Goal: Transaction & Acquisition: Purchase product/service

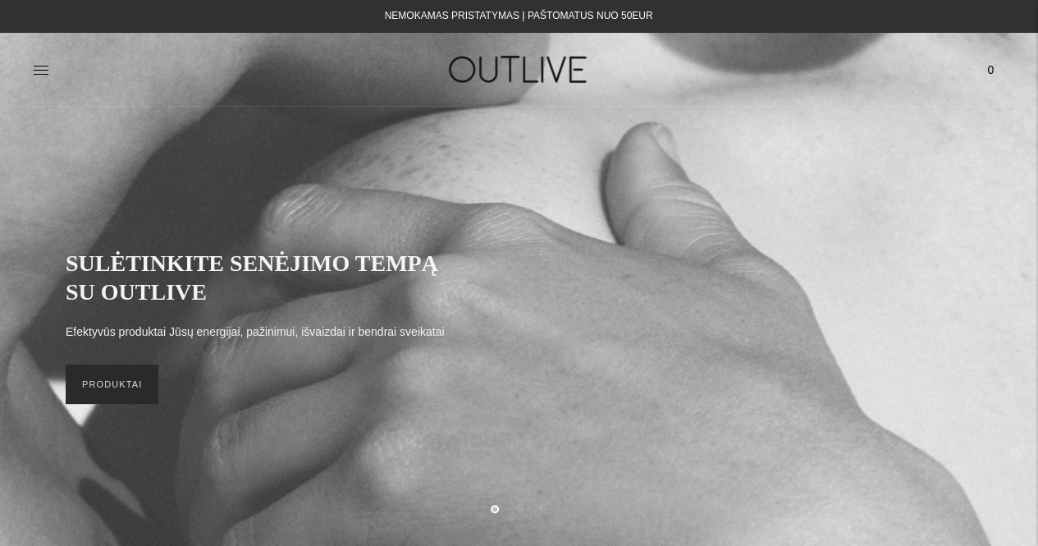
click at [97, 393] on link "PRODUKTAI" at bounding box center [112, 383] width 93 height 39
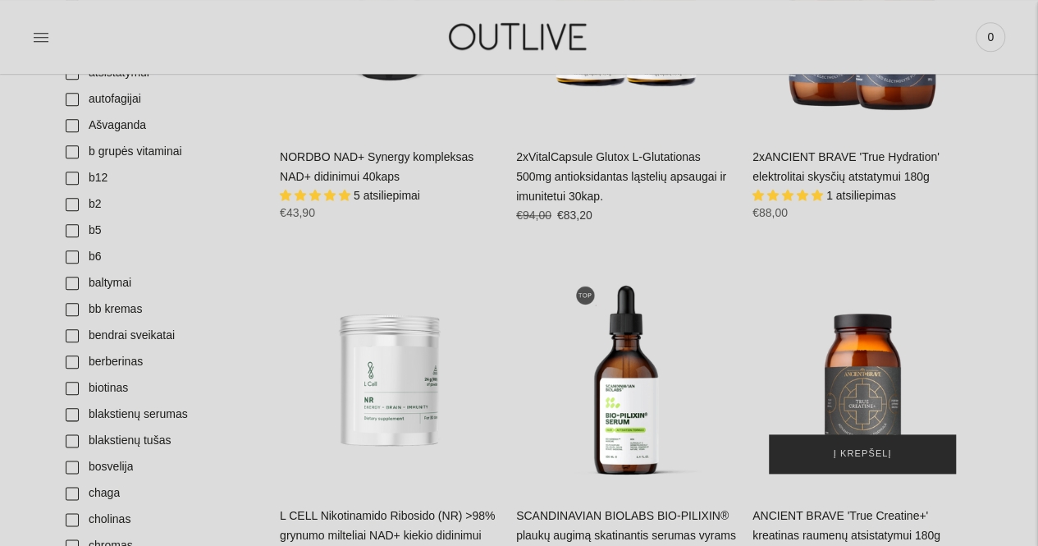
scroll to position [903, 0]
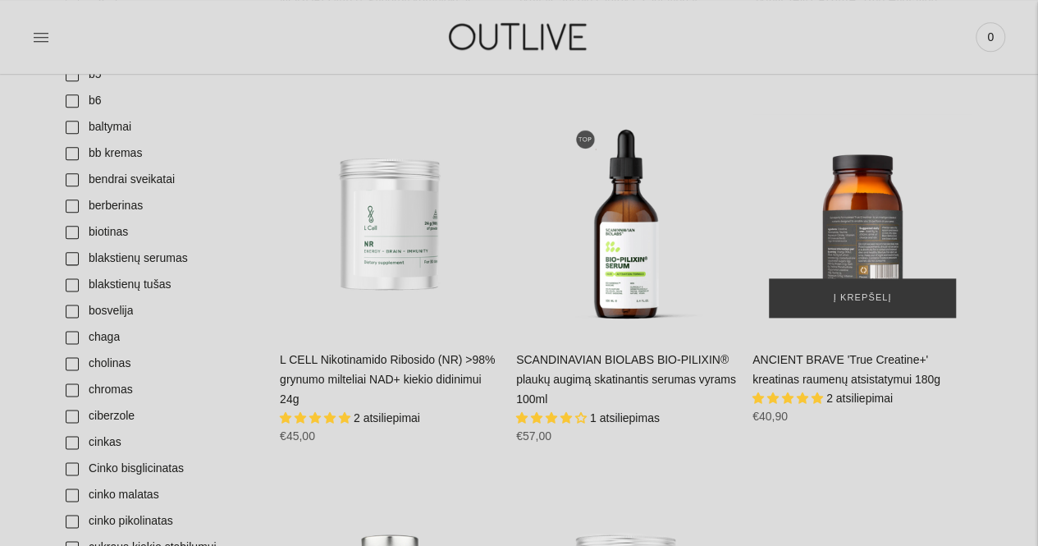
click at [873, 239] on div "ANCIENT BRAVE 'True Creatine+' kreatinas raumenų atsistatymui 180g\a" at bounding box center [862, 224] width 220 height 220
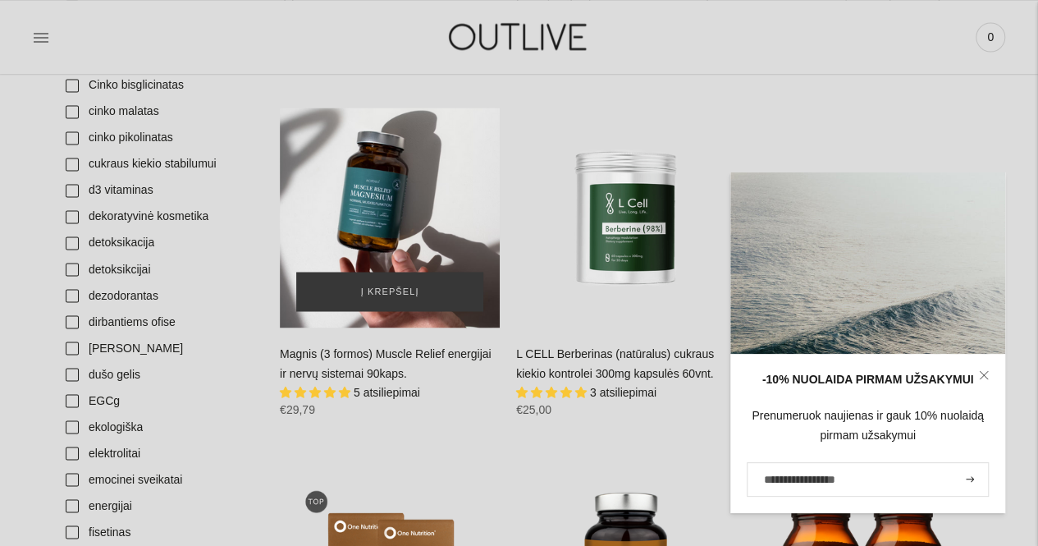
scroll to position [1313, 0]
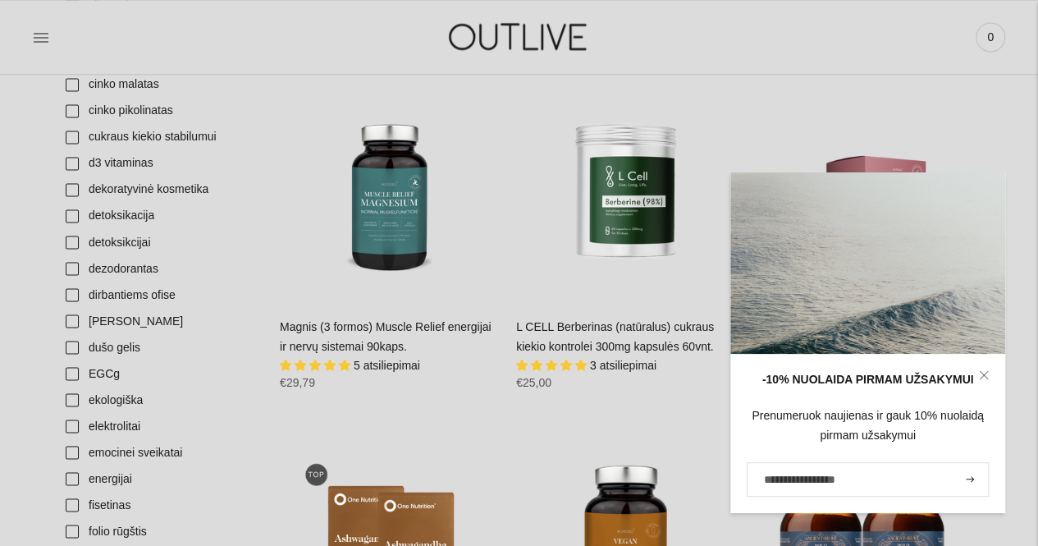
click at [624, 358] on span "3 atsiliepimai" at bounding box center [623, 364] width 66 height 13
click at [798, 482] on input "El. pašto adresas" at bounding box center [868, 479] width 242 height 34
click at [819, 480] on input "El. pašto adresas" at bounding box center [868, 479] width 242 height 34
type input "**********"
click at [973, 475] on button "submit" at bounding box center [970, 479] width 18 height 31
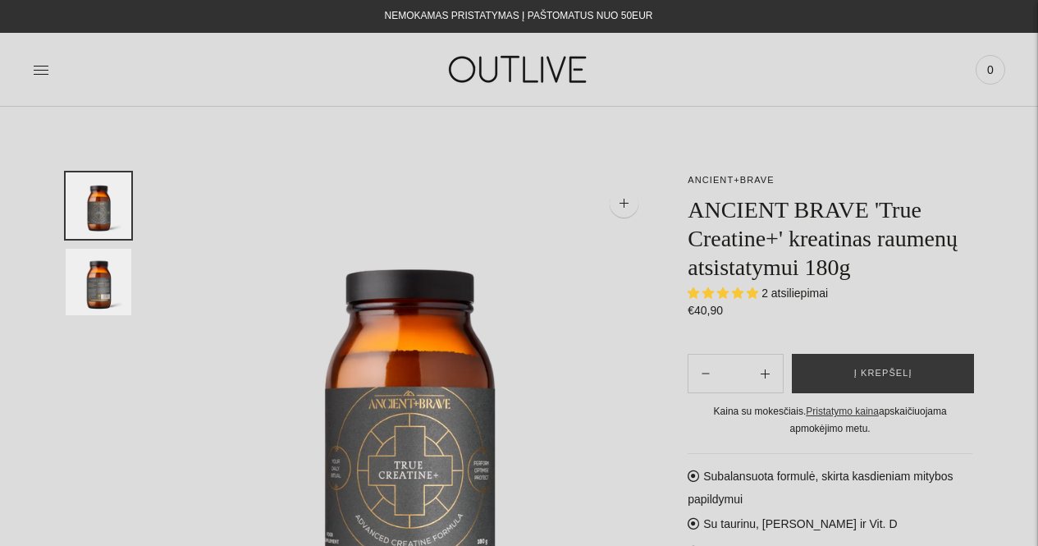
select select "**********"
click at [770, 373] on button "Subtract product quantity" at bounding box center [764, 373] width 35 height 39
type input "**"
click at [849, 373] on button "Į krepšelį" at bounding box center [883, 373] width 182 height 39
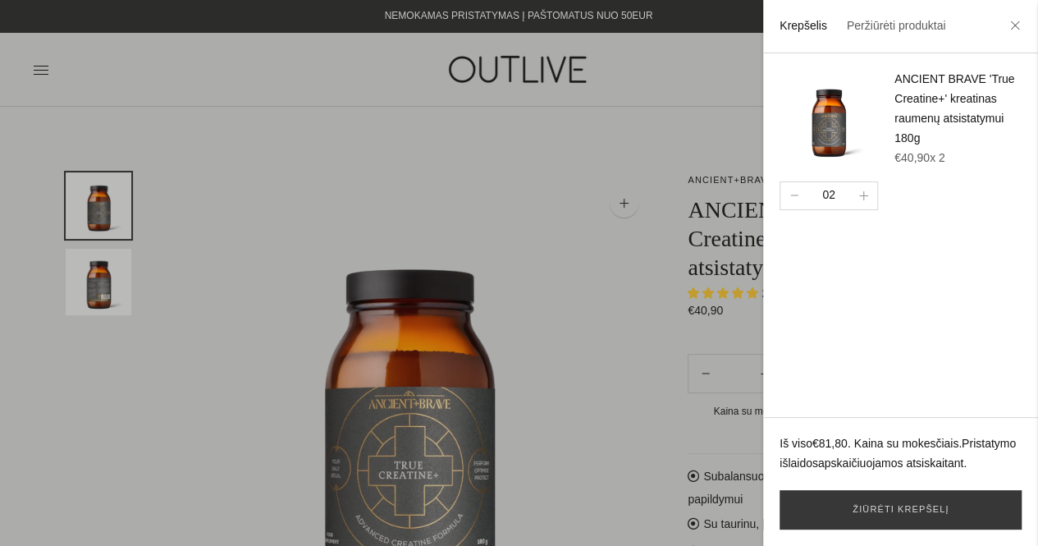
click at [345, 247] on div at bounding box center [519, 273] width 1038 height 546
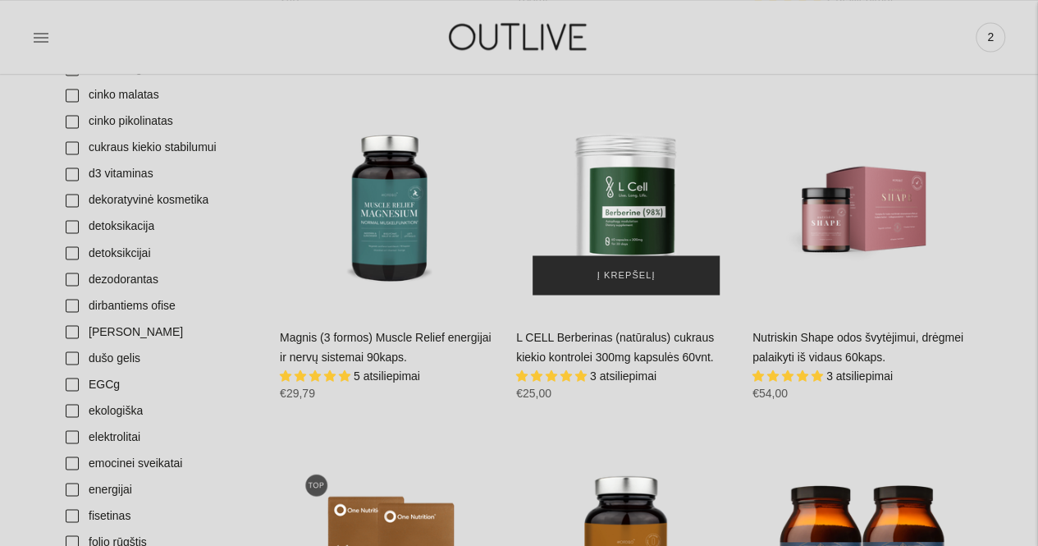
scroll to position [1313, 0]
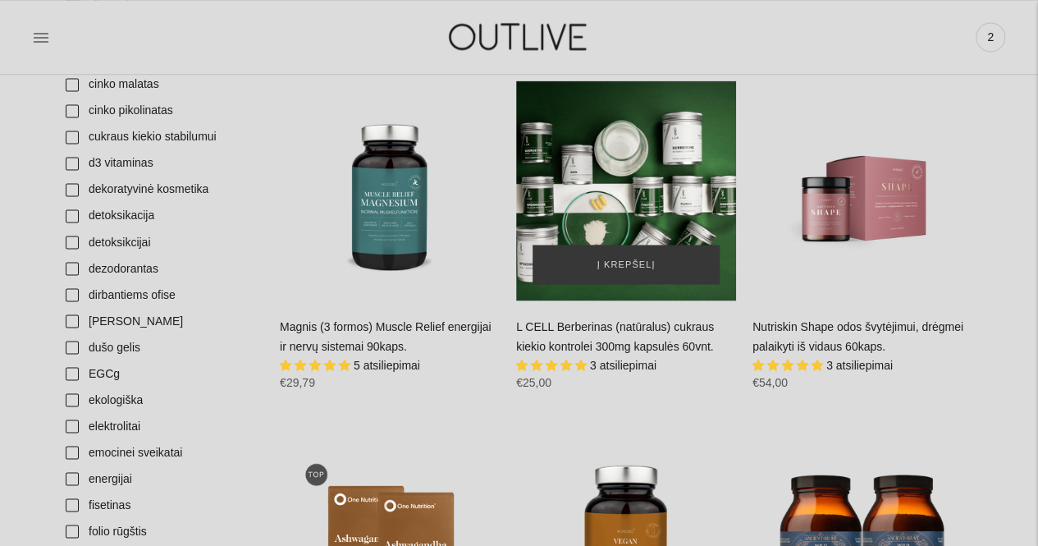
click at [634, 204] on div "L CELL Berberinas (natūralus) cukraus kiekio kontrolei 300mg kapsulės 60vnt.\a" at bounding box center [626, 190] width 220 height 220
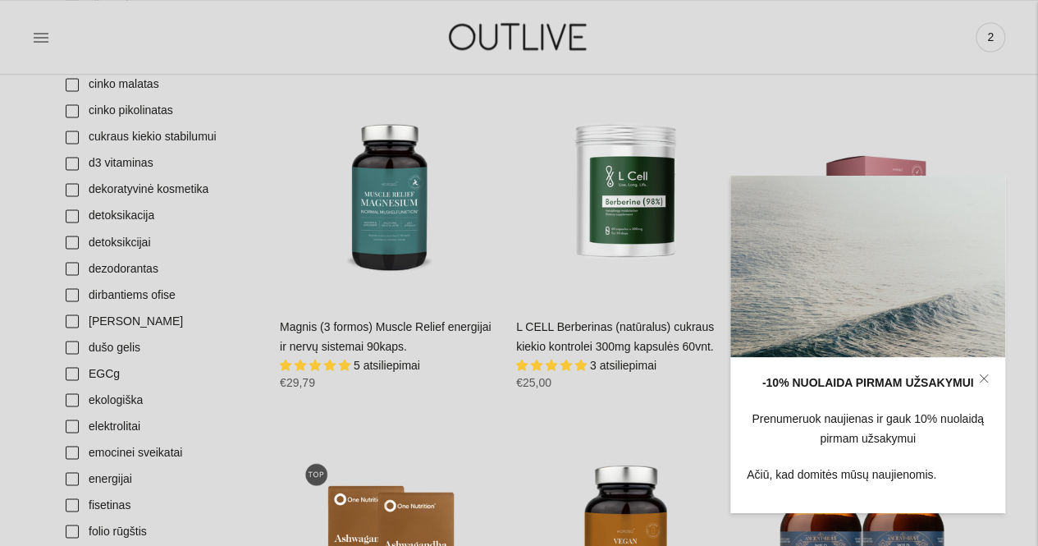
click at [625, 359] on span "3 atsiliepimai" at bounding box center [623, 364] width 66 height 13
click at [983, 375] on icon at bounding box center [984, 378] width 10 height 10
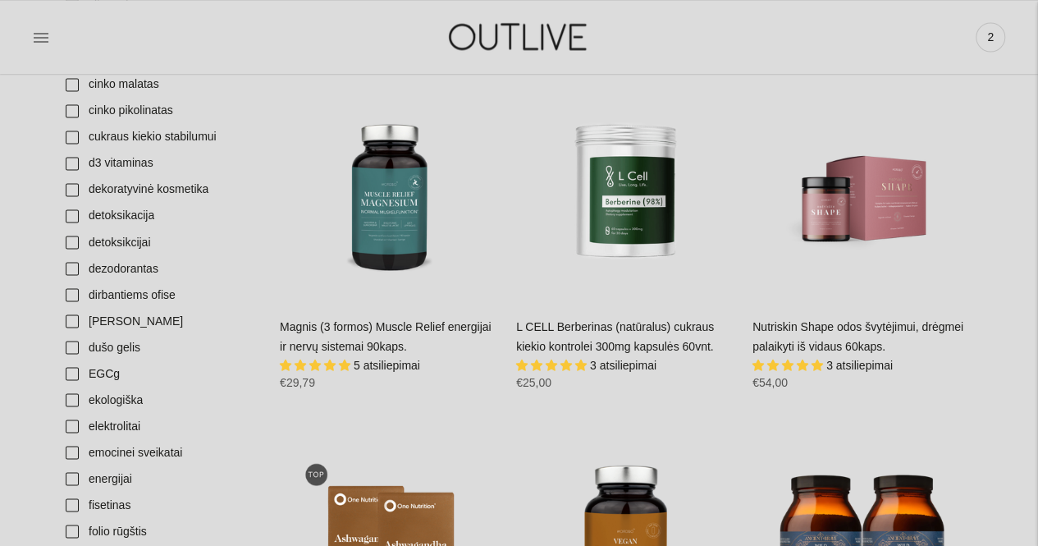
click at [628, 359] on span "3 atsiliepimai" at bounding box center [623, 364] width 66 height 13
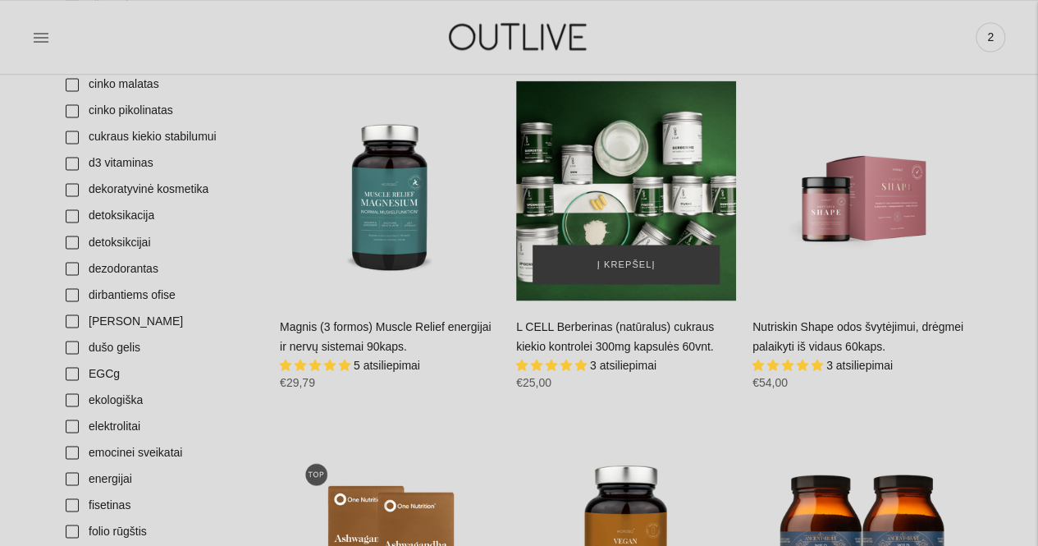
click at [640, 130] on div "L CELL Berberinas (natūralus) cukraus kiekio kontrolei 300mg kapsulės 60vnt.\a" at bounding box center [626, 190] width 220 height 220
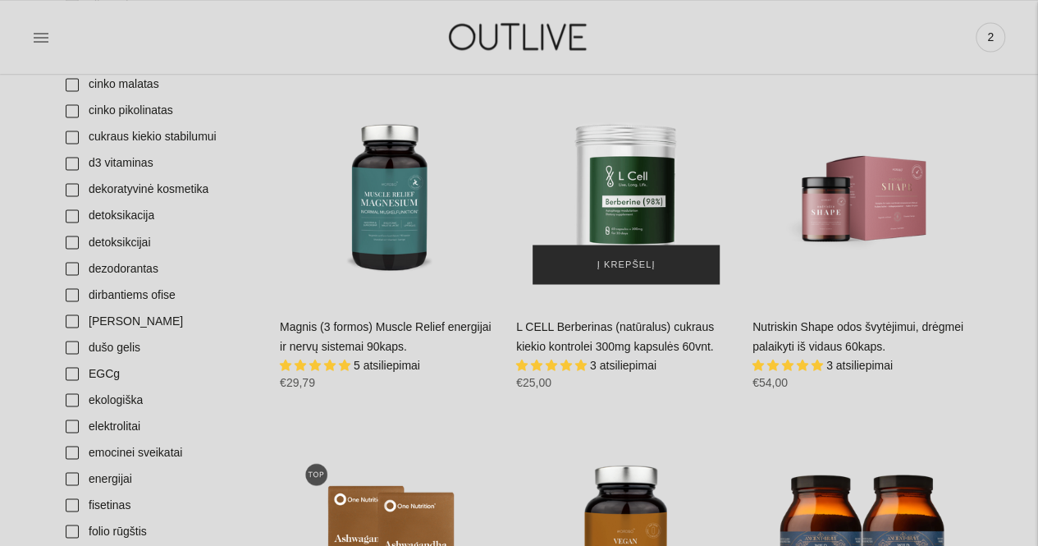
click at [625, 262] on span "Į krepšelį" at bounding box center [626, 264] width 58 height 16
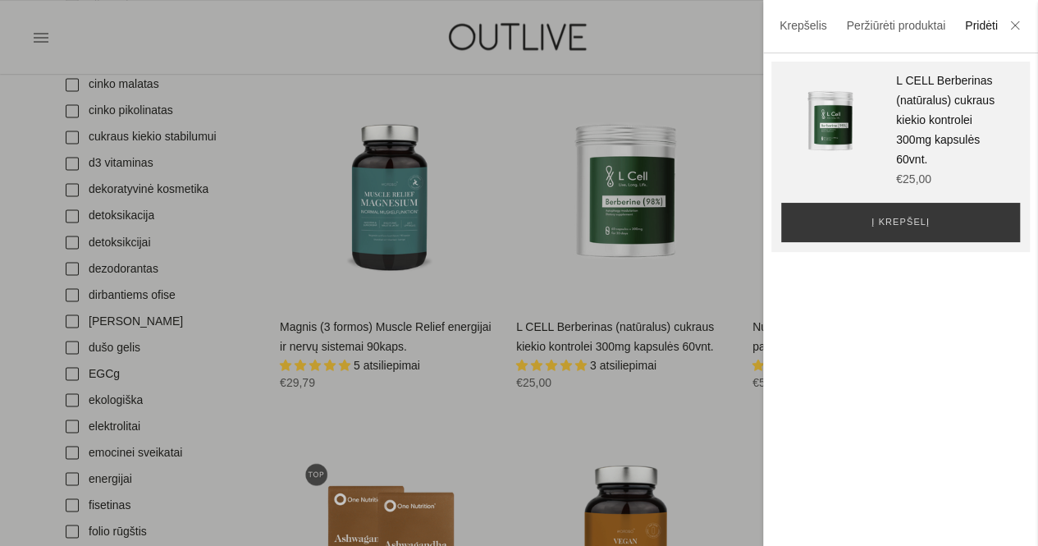
click at [264, 11] on div at bounding box center [519, 273] width 1038 height 546
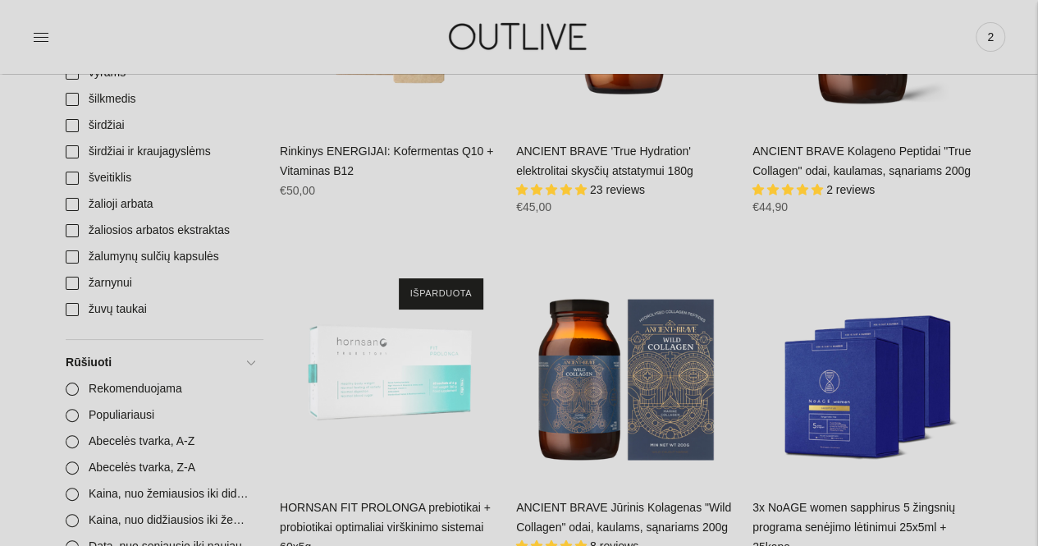
scroll to position [6236, 0]
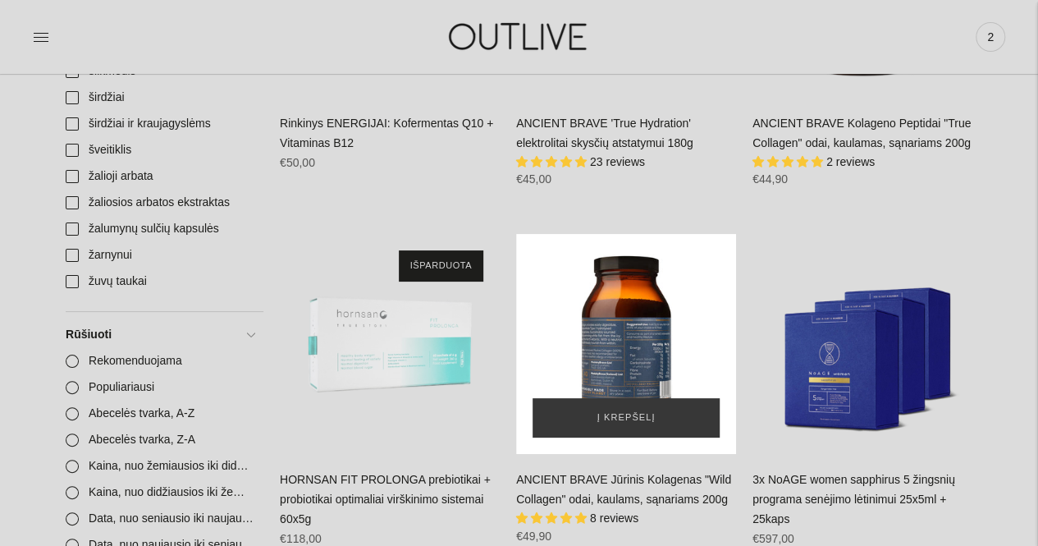
click at [614, 289] on div "ANCIENT BRAVE Jūrinis Kolagenas" at bounding box center [626, 344] width 220 height 220
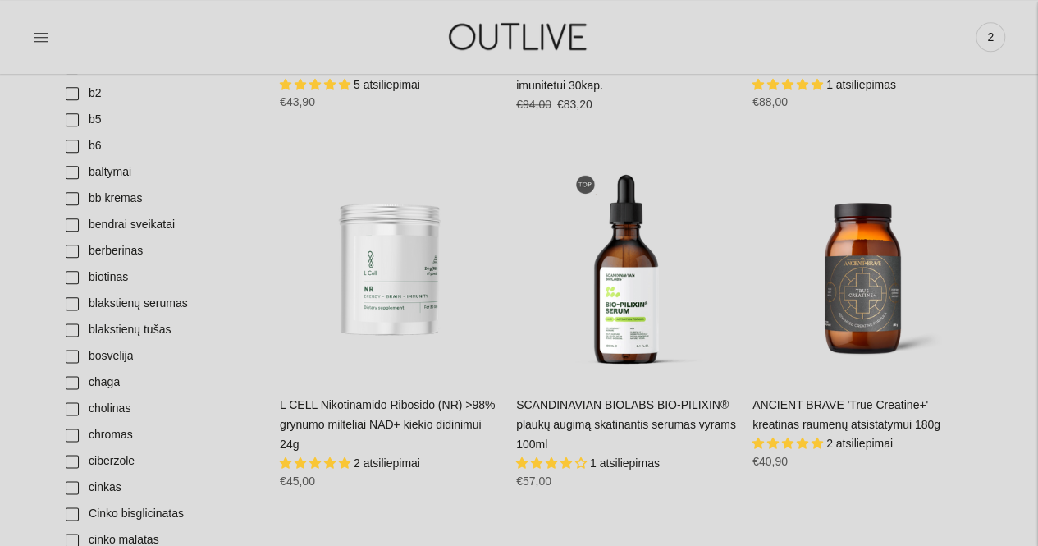
scroll to position [656, 0]
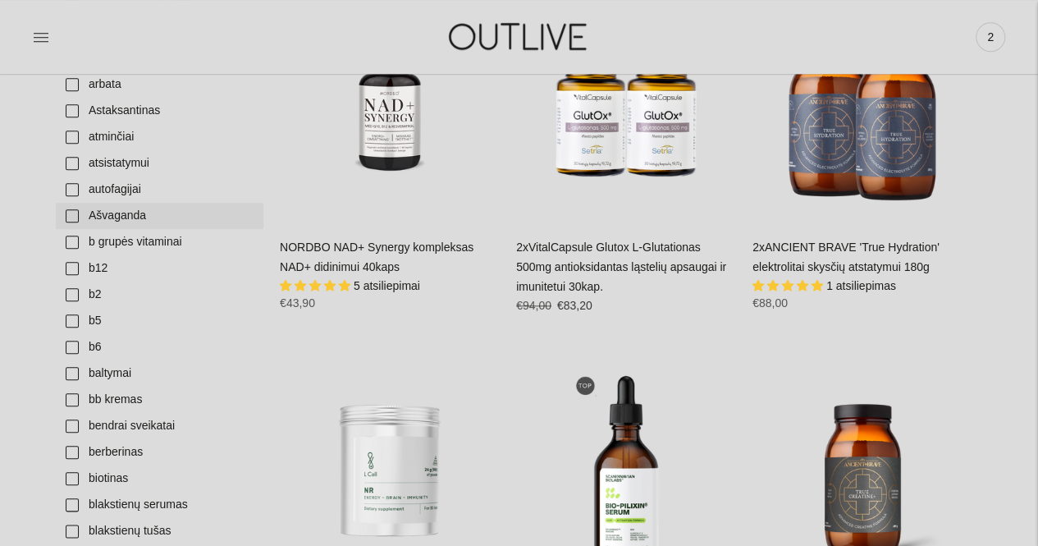
click at [117, 215] on link "Ašvaganda" at bounding box center [160, 216] width 208 height 26
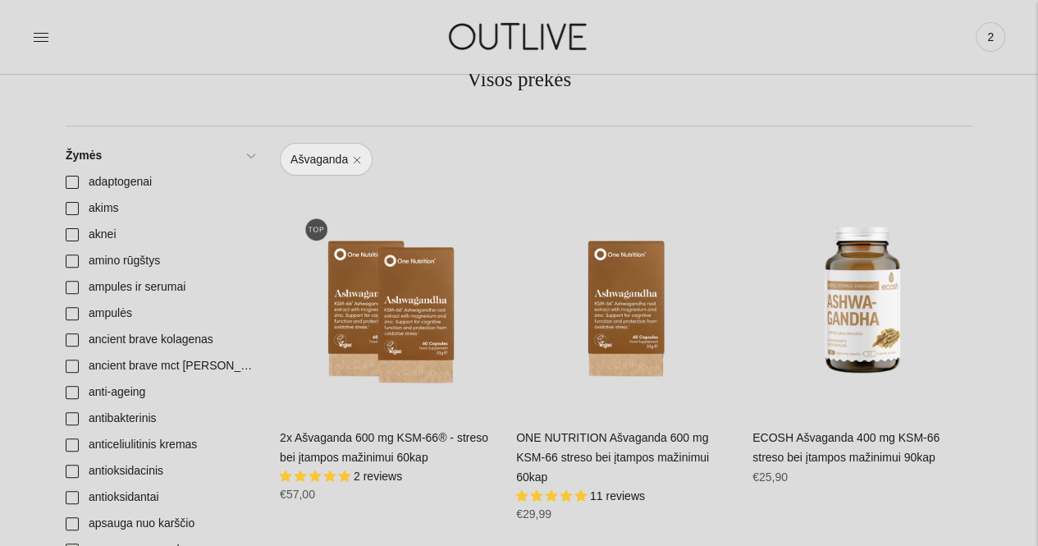
scroll to position [164, 0]
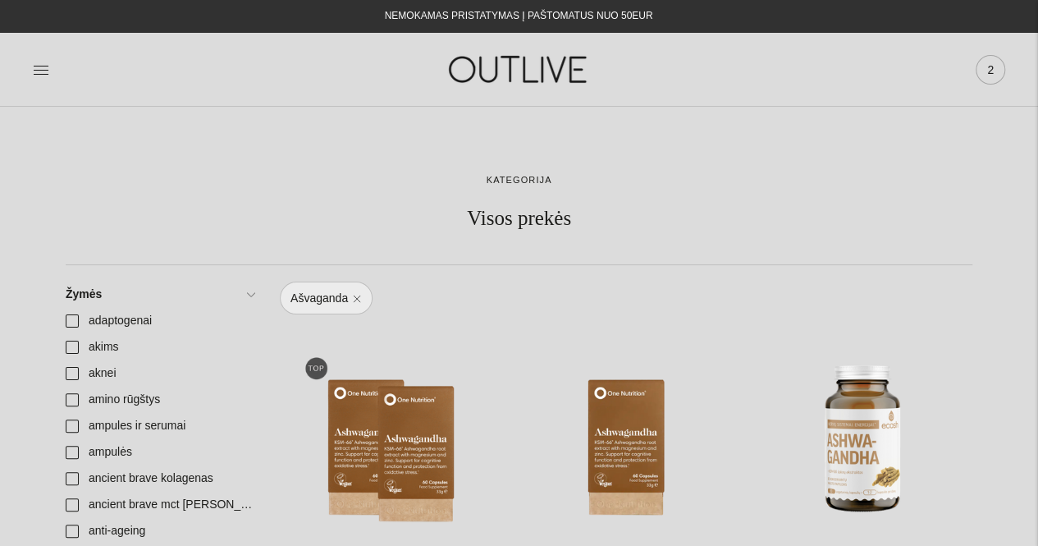
click at [988, 78] on span "2" at bounding box center [990, 69] width 23 height 23
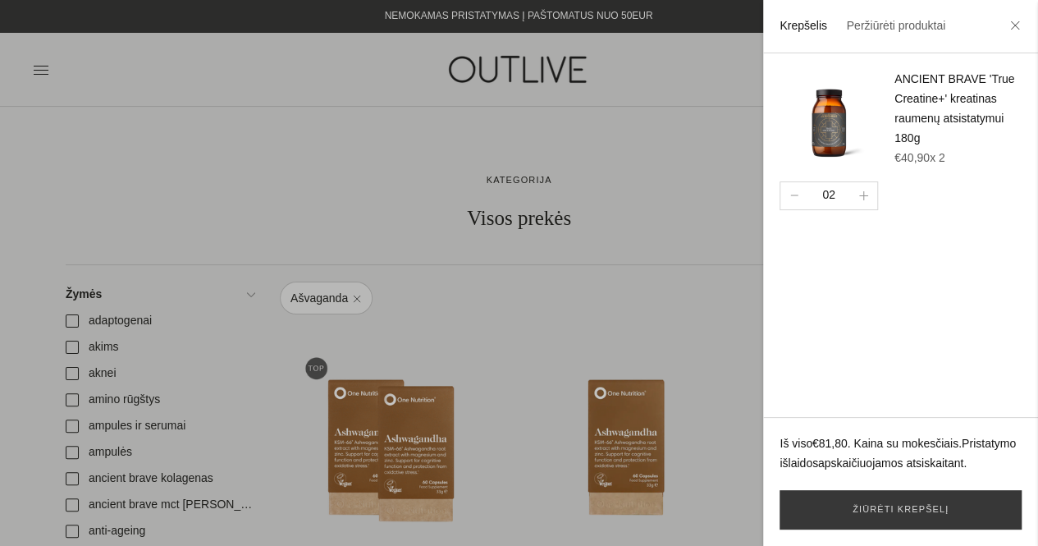
click at [937, 482] on footer "Iš viso €81,80 . Kaina su mokesčiais. Pristatymo išlaidos apskaičiuojamos atsis…" at bounding box center [900, 481] width 275 height 129
click at [939, 510] on link "Žiūrėti krepšelį" at bounding box center [900, 509] width 242 height 39
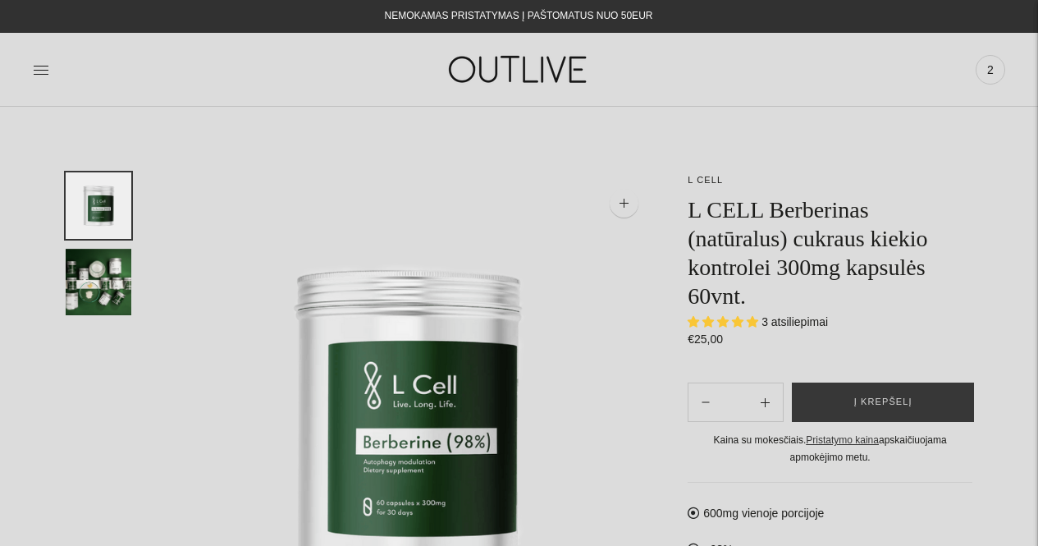
select select "**********"
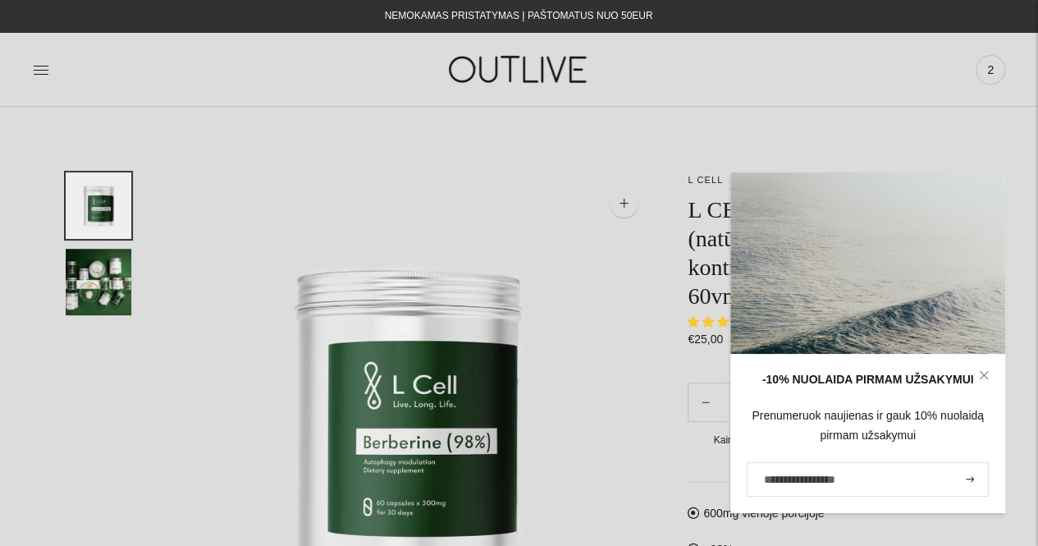
click at [606, 400] on img at bounding box center [409, 417] width 491 height 491
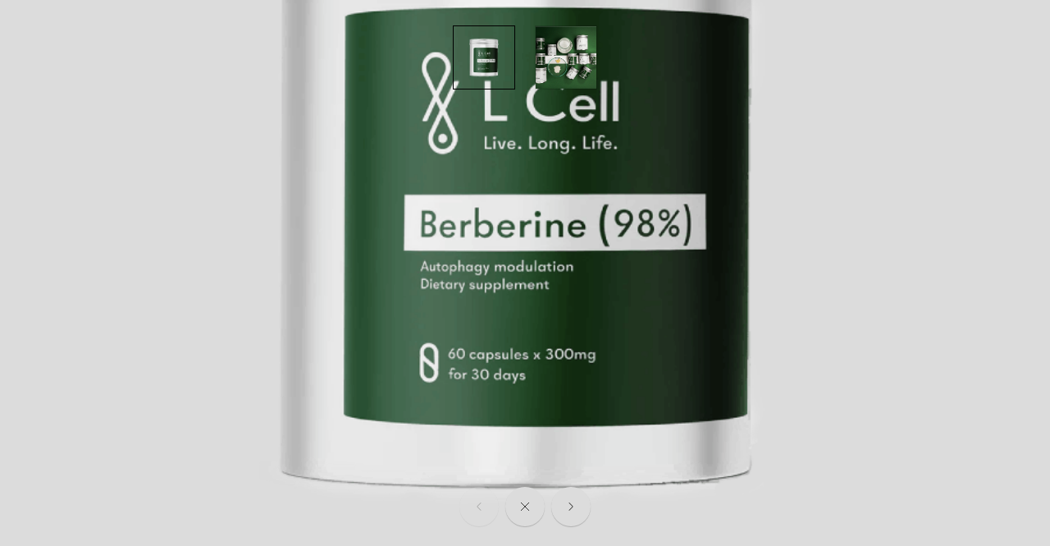
scroll to position [491, 0]
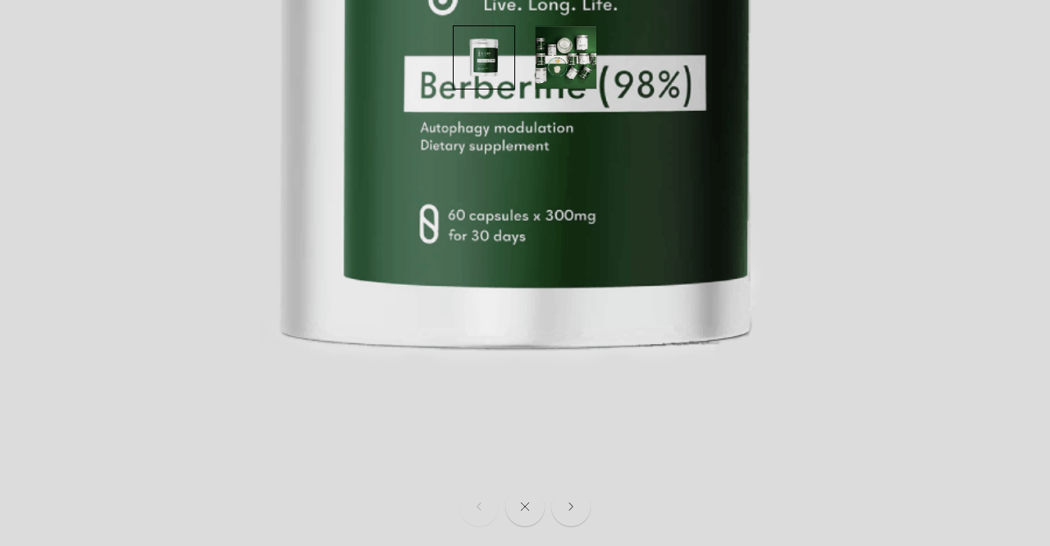
click at [855, 363] on img at bounding box center [518, 34] width 1050 height 1050
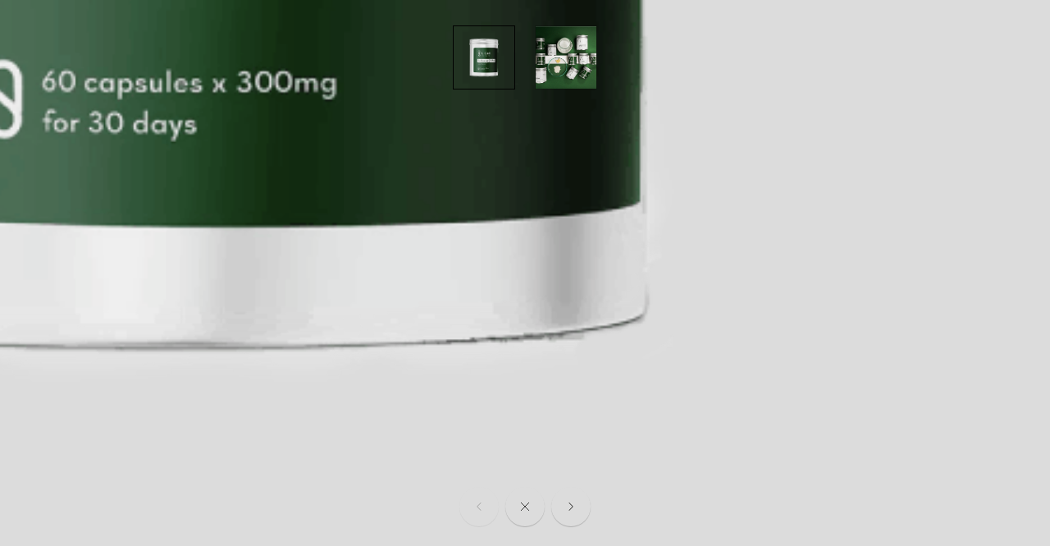
scroll to position [459, 0]
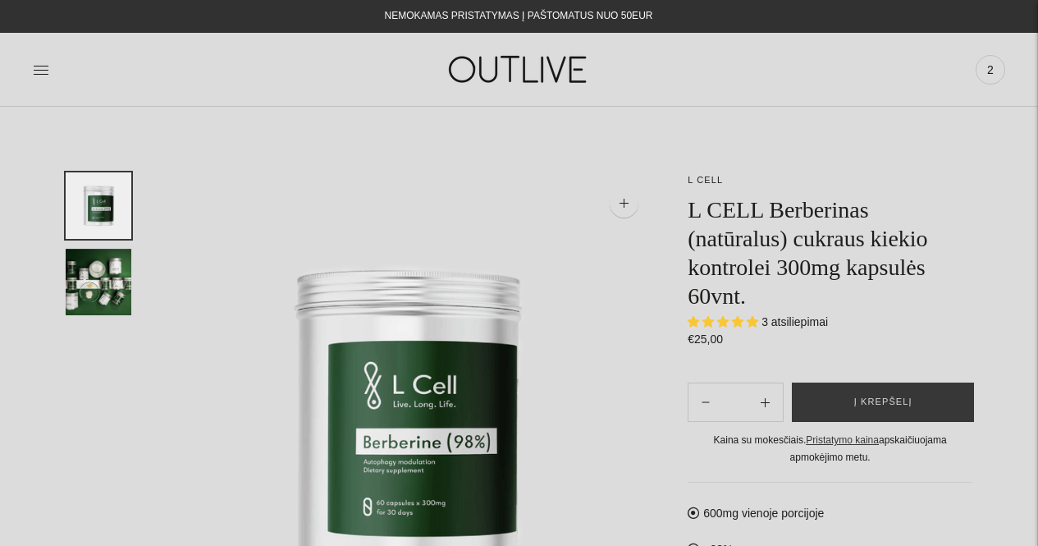
select select "**********"
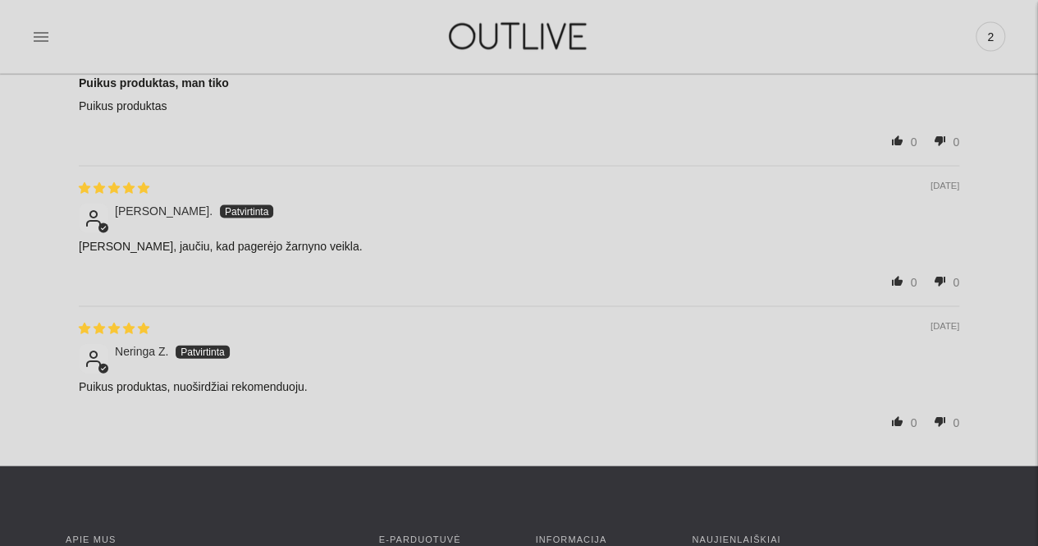
scroll to position [1723, 0]
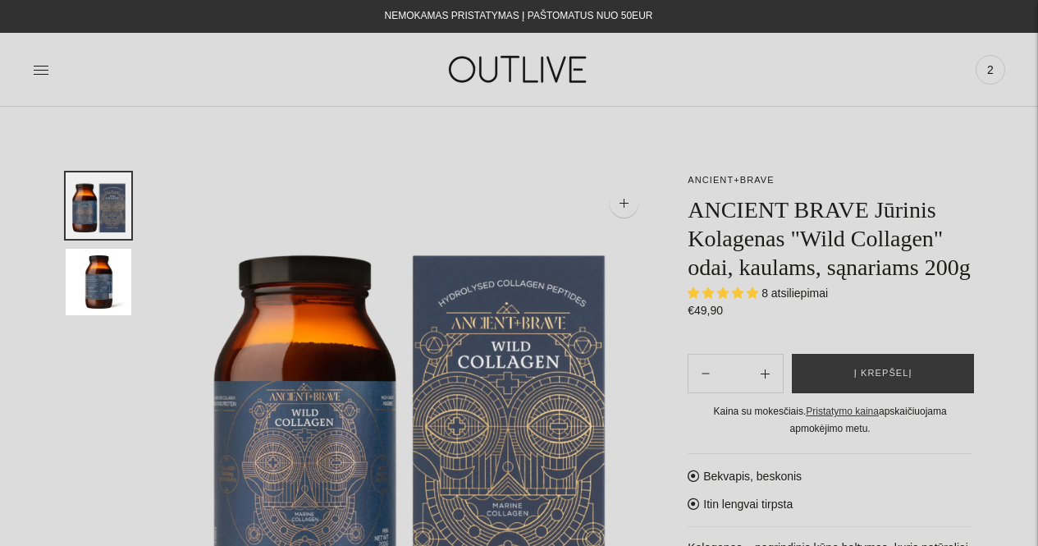
select select "**********"
click at [737, 176] on link "ANCIENT+BRAVE" at bounding box center [731, 180] width 86 height 10
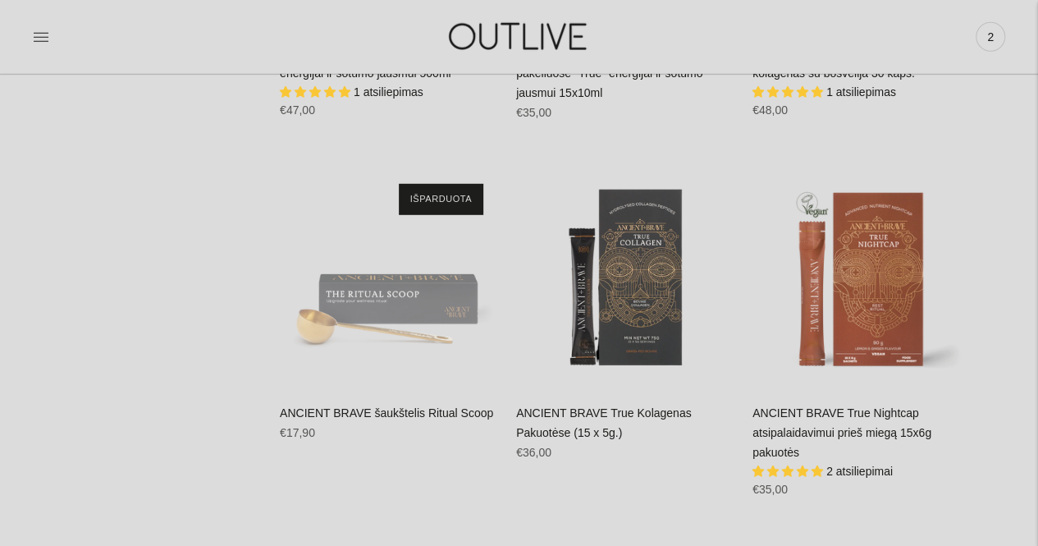
scroll to position [2626, 0]
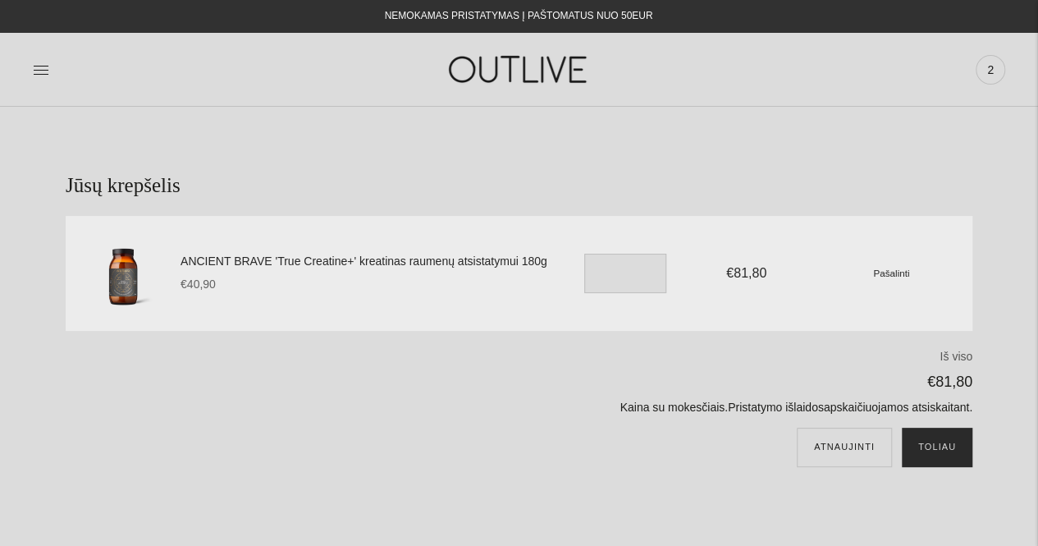
click at [932, 447] on button "Toliau" at bounding box center [937, 446] width 71 height 39
